Goal: Check status

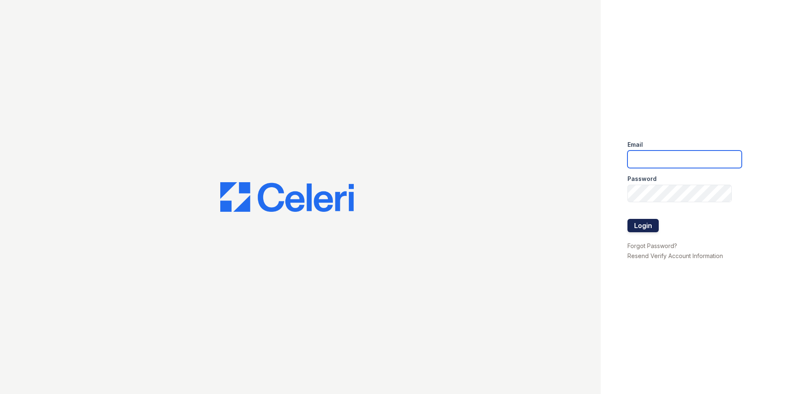
type input "[DOMAIN_NAME][EMAIL_ADDRESS][DOMAIN_NAME]"
click at [397, 224] on button "Login" at bounding box center [643, 225] width 31 height 13
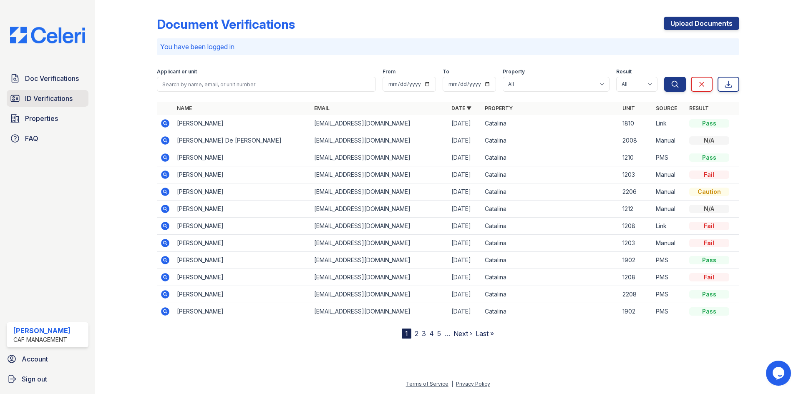
click at [53, 99] on span "ID Verifications" at bounding box center [49, 98] width 48 height 10
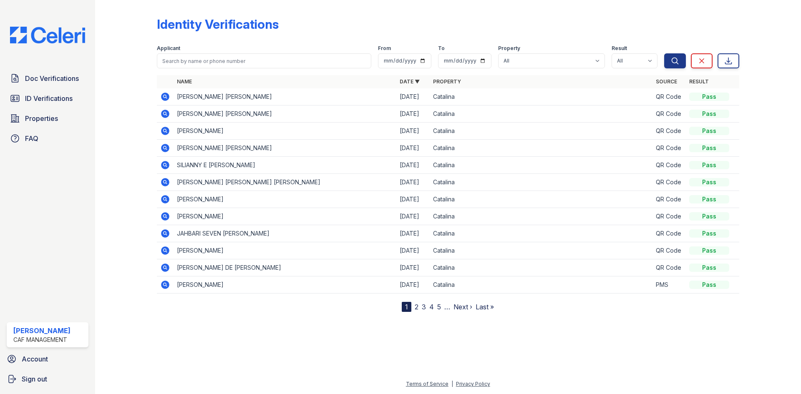
click at [162, 148] on icon at bounding box center [165, 148] width 8 height 8
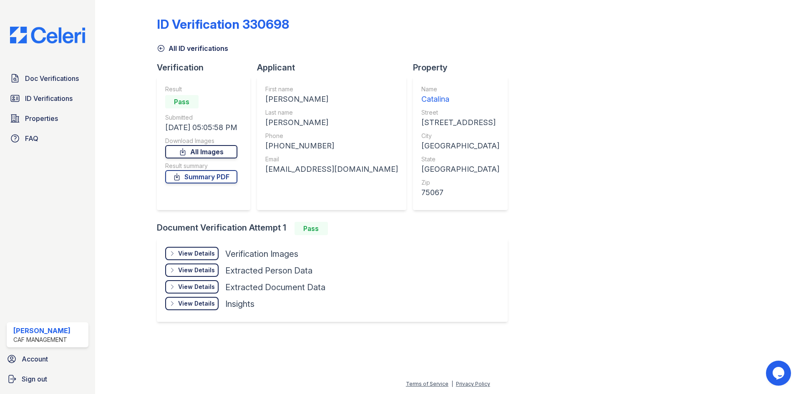
click at [215, 146] on link "All Images" at bounding box center [201, 151] width 72 height 13
click at [56, 96] on span "ID Verifications" at bounding box center [49, 98] width 48 height 10
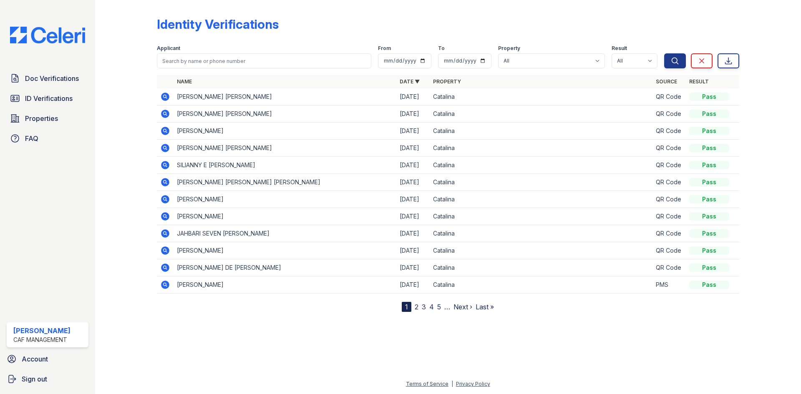
click at [164, 131] on icon at bounding box center [165, 131] width 10 height 10
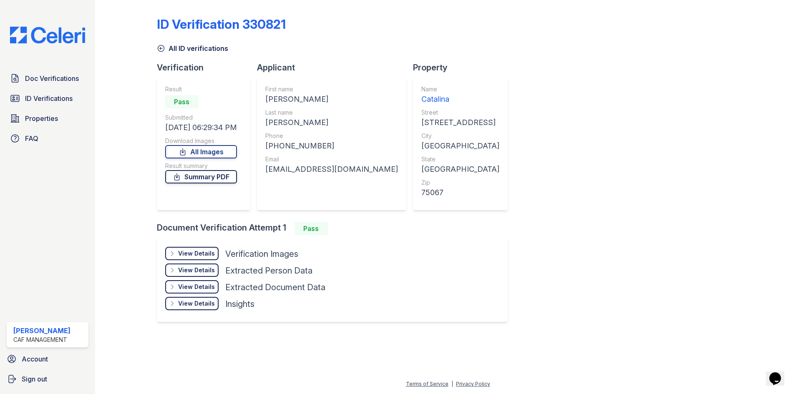
click at [217, 174] on link "Summary PDF" at bounding box center [201, 176] width 72 height 13
click at [185, 252] on div "View Details" at bounding box center [196, 254] width 37 height 8
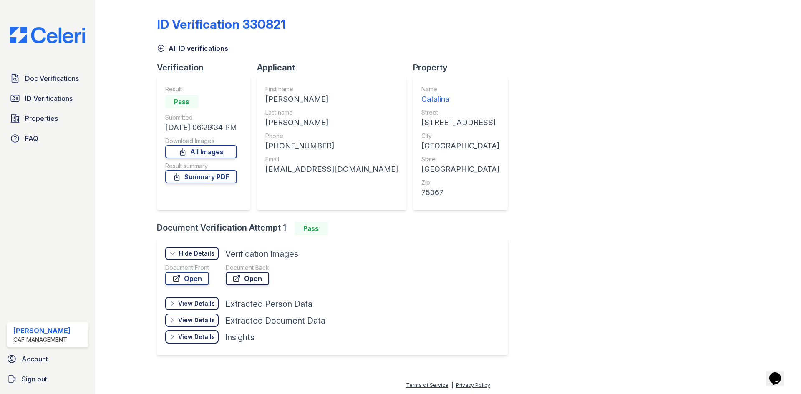
click at [251, 282] on link "Open" at bounding box center [247, 278] width 43 height 13
click at [190, 279] on link "Open" at bounding box center [187, 278] width 44 height 13
